Goal: Browse casually: Explore the website without a specific task or goal

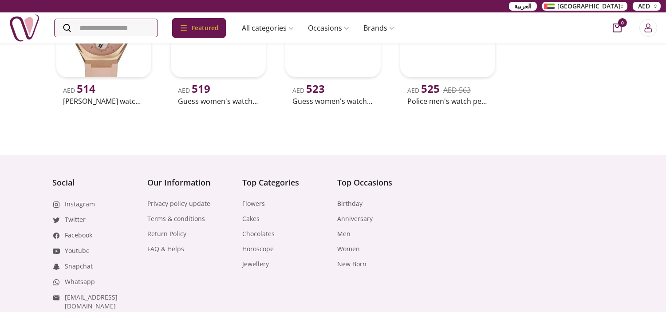
scroll to position [849, 0]
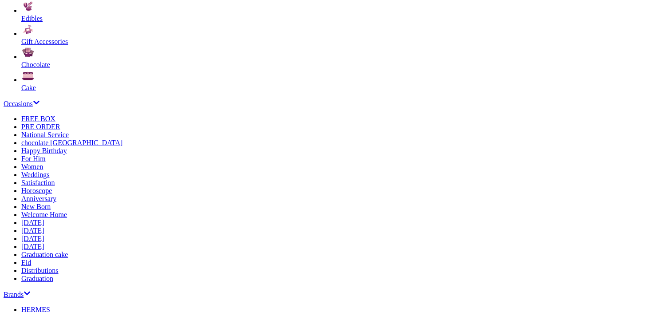
scroll to position [0, 5]
